Goal: Contribute content: Contribute content

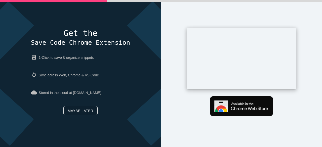
drag, startPoint x: 81, startPoint y: 110, endPoint x: 79, endPoint y: 110, distance: 2.5
click at [81, 110] on link "Maybe later" at bounding box center [80, 110] width 34 height 9
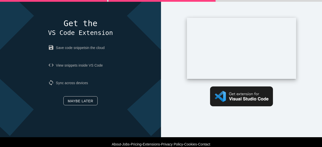
click at [80, 99] on link "Maybe later" at bounding box center [80, 100] width 34 height 9
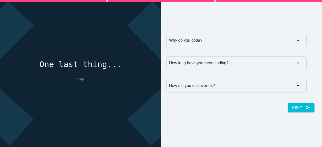
click at [194, 42] on input "Why do you code?" at bounding box center [236, 41] width 140 height 14
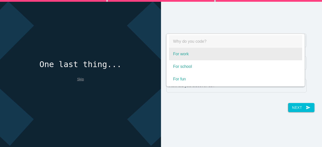
click at [190, 56] on span "For work" at bounding box center [235, 54] width 133 height 13
select select "For work"
type input "For work"
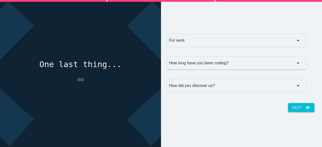
click at [195, 63] on input "How long have you been coding?" at bounding box center [236, 63] width 140 height 14
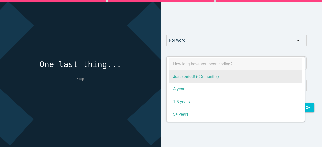
click at [191, 80] on span "Just started! (< 3 months)" at bounding box center [235, 76] width 133 height 13
select select "Just started! (< 3 months)"
type input "Just started! (< 3 months)"
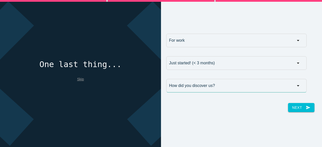
click at [186, 87] on input "How did you discover us?" at bounding box center [236, 86] width 140 height 14
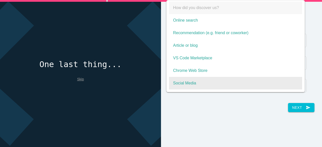
click at [185, 84] on span "Social Media" at bounding box center [235, 83] width 133 height 13
select select "Social Media"
type input "Social Media"
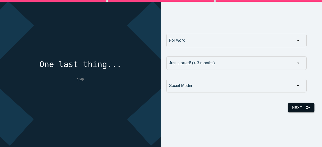
click at [298, 108] on button "Next send" at bounding box center [301, 107] width 26 height 9
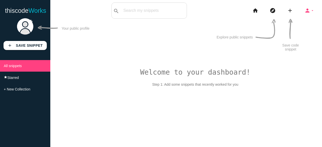
click at [310, 12] on icon "arrow_drop_down" at bounding box center [312, 11] width 4 height 16
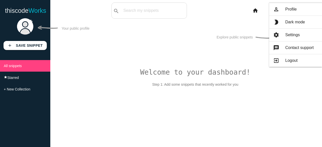
click at [249, 23] on div "Explore public snippets" at bounding box center [245, 31] width 59 height 24
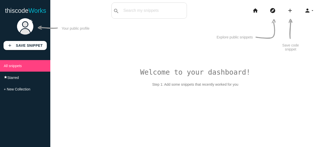
click at [294, 9] on li "add code Snippet link Link" at bounding box center [291, 11] width 17 height 16
click at [288, 12] on icon "add" at bounding box center [290, 11] width 6 height 16
click at [299, 22] on link "link Link" at bounding box center [300, 21] width 35 height 13
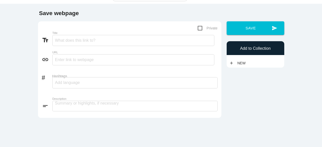
scroll to position [25, 0]
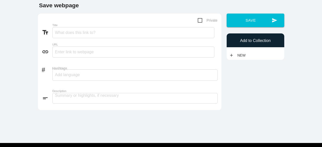
click at [70, 26] on label "Title" at bounding box center [118, 25] width 132 height 3
click at [70, 27] on input "Title" at bounding box center [133, 32] width 162 height 11
click at [71, 27] on input "Title" at bounding box center [133, 32] width 162 height 11
paste input "ake my online class for me"
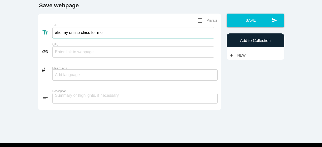
click at [53, 30] on input "ake my online class for me" at bounding box center [133, 32] width 162 height 11
type input "Take my online class for me"
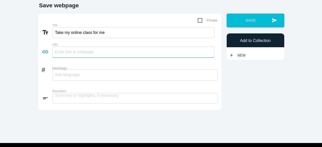
click at [69, 50] on input "text" at bounding box center [133, 51] width 162 height 11
paste input "[URL][DOMAIN_NAME]"
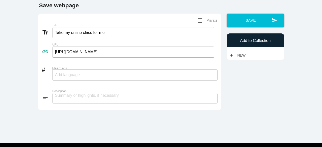
type input "https://www.allassignmenthelp.com/pay-someone-to-take-my-online-class.html"
click at [59, 72] on input "Hashtags" at bounding box center [70, 75] width 30 height 11
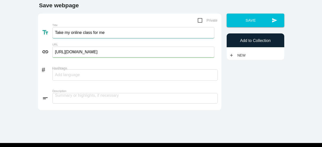
drag, startPoint x: 105, startPoint y: 30, endPoint x: 42, endPoint y: 27, distance: 62.9
click at [42, 26] on form "Private text_fields Title Take my online class for me link URL https://www.alla…" at bounding box center [130, 61] width 176 height 89
click at [67, 72] on input "Hashtags" at bounding box center [70, 75] width 30 height 11
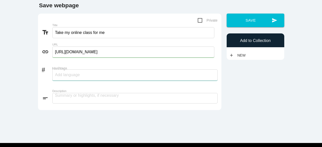
paste input "Take my online class for me"
type input "Take my online class for me"
click at [42, 84] on div "# Hashtags Take my online class for me" at bounding box center [130, 74] width 176 height 23
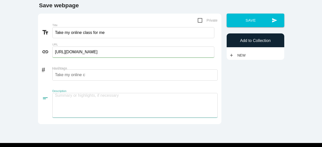
click at [66, 97] on textarea at bounding box center [134, 105] width 165 height 25
paste textarea "Is it possible for me to pay someone to take my online class? if you are consid…"
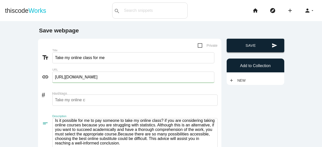
type textarea "Is it possible for me to pay someone to take my online class? if you are consid…"
click at [240, 47] on button "send Save" at bounding box center [255, 46] width 58 height 14
